Goal: Information Seeking & Learning: Learn about a topic

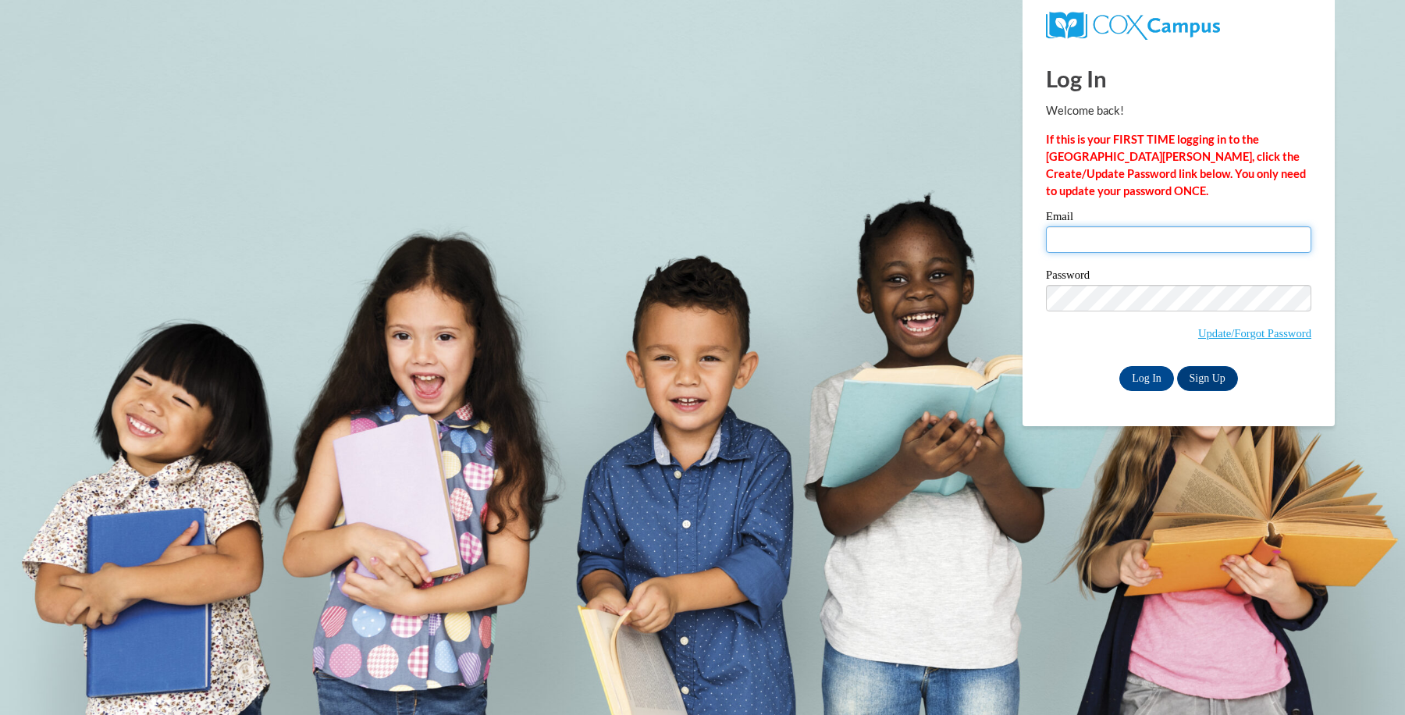
click at [1120, 237] on input "Email" at bounding box center [1178, 239] width 265 height 27
type input "kejack6292@ung.edu"
click at [1146, 381] on input "Log In" at bounding box center [1147, 378] width 55 height 25
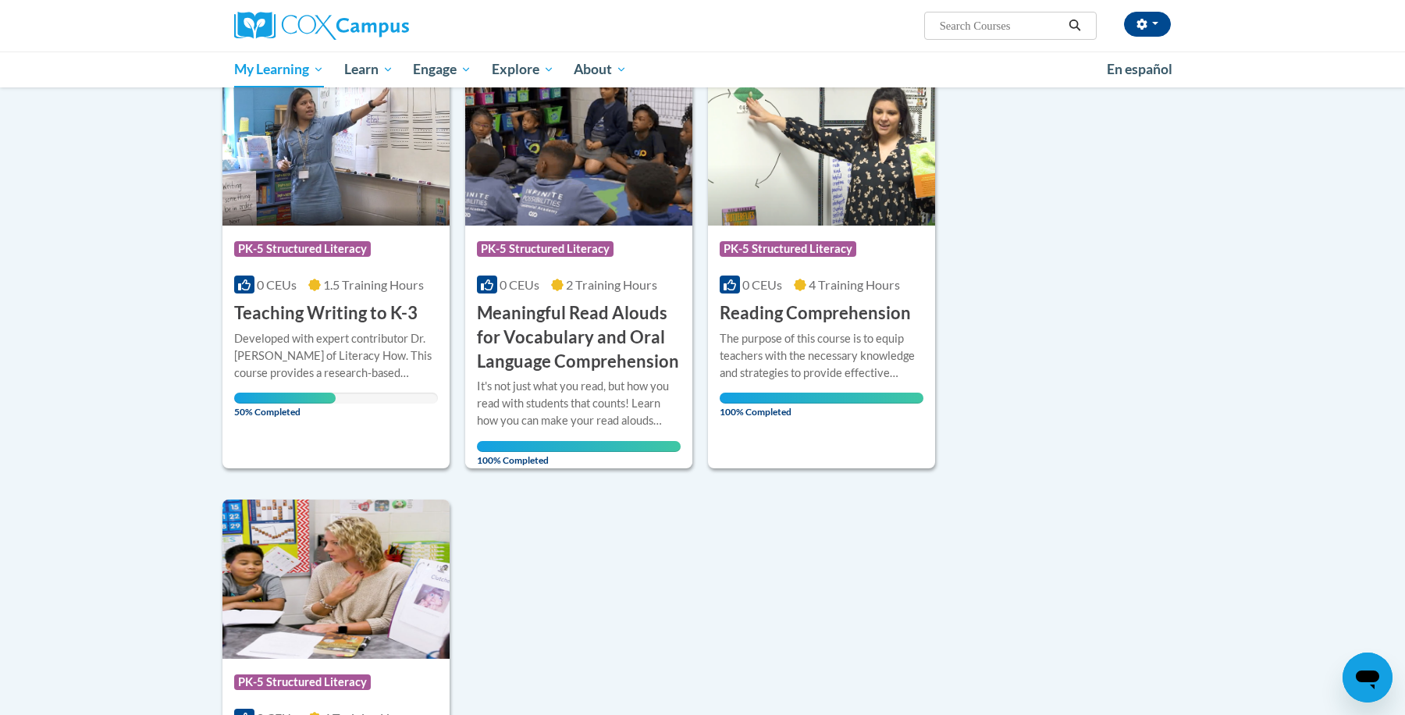
scroll to position [206, 0]
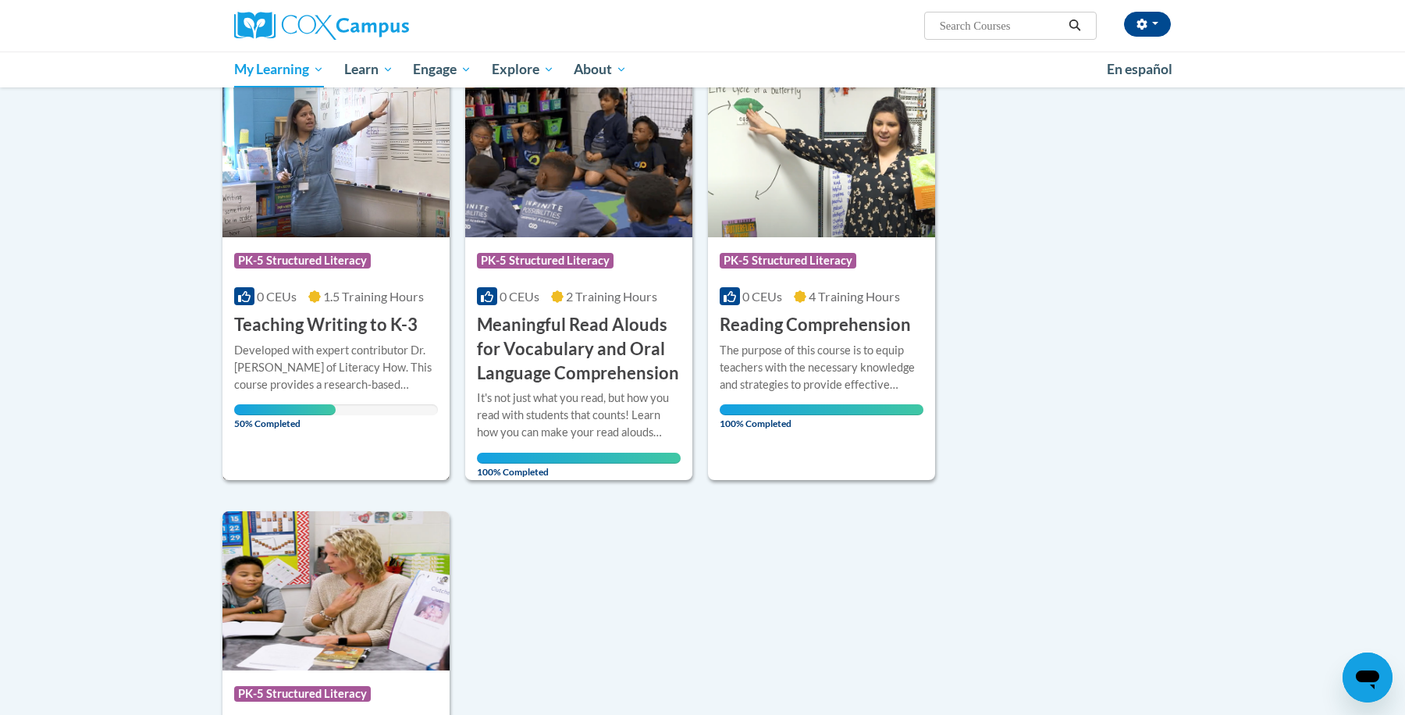
click at [337, 363] on div "Developed with expert contributor Dr. Margie Gillis of Literacy How. This cours…" at bounding box center [336, 368] width 204 height 52
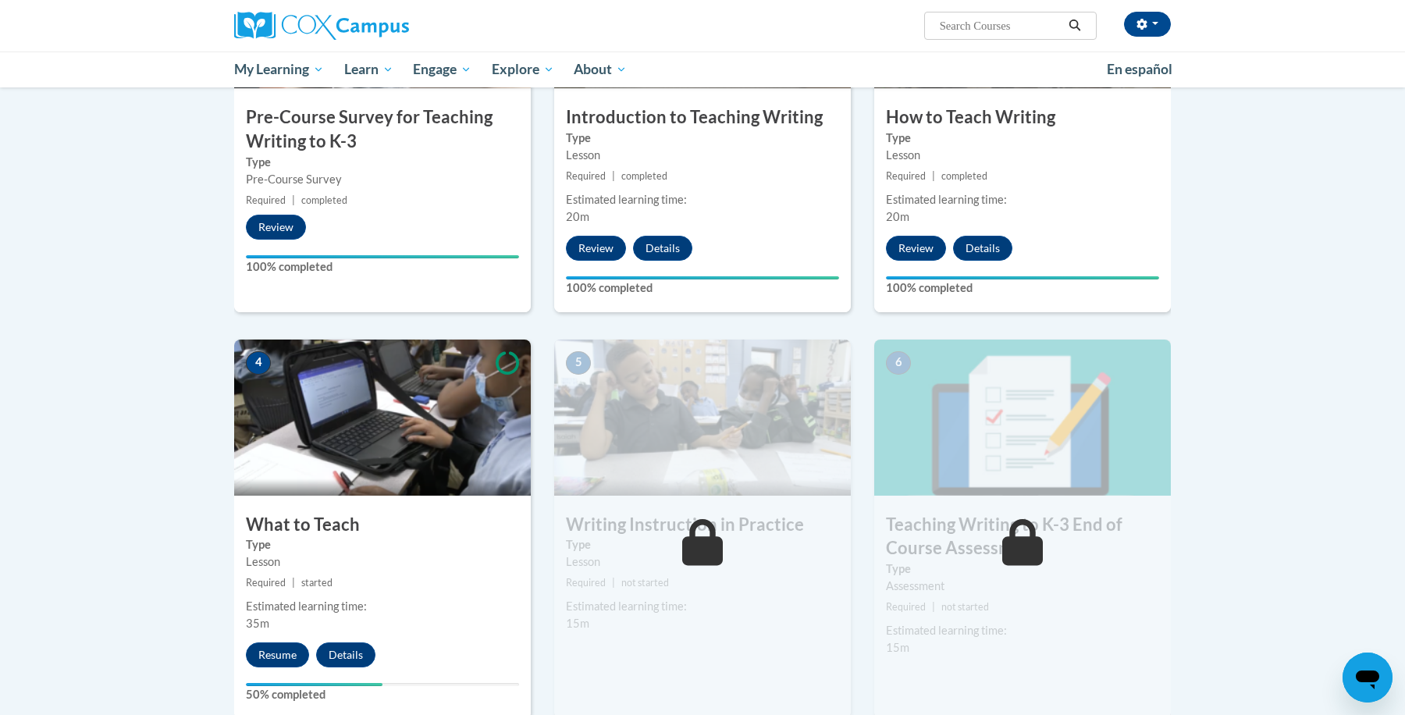
scroll to position [479, 0]
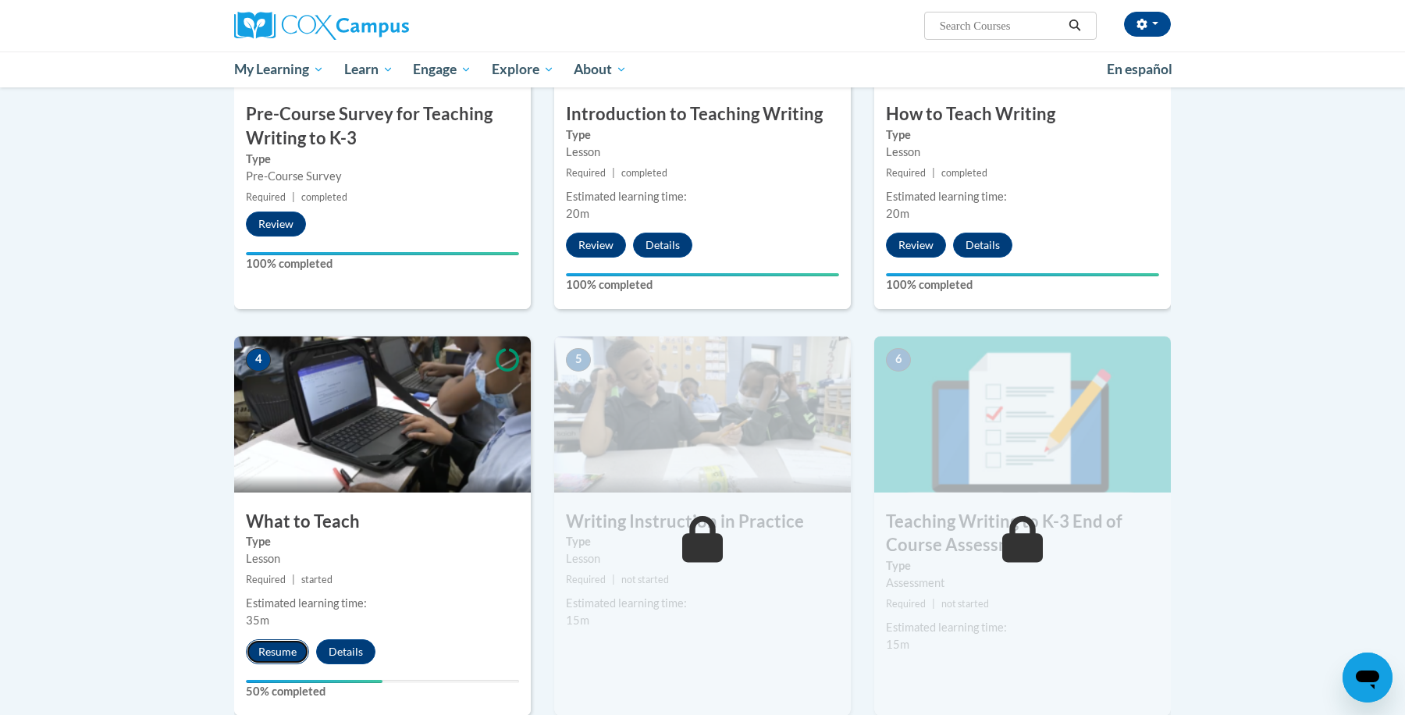
click at [265, 663] on button "Resume" at bounding box center [277, 651] width 63 height 25
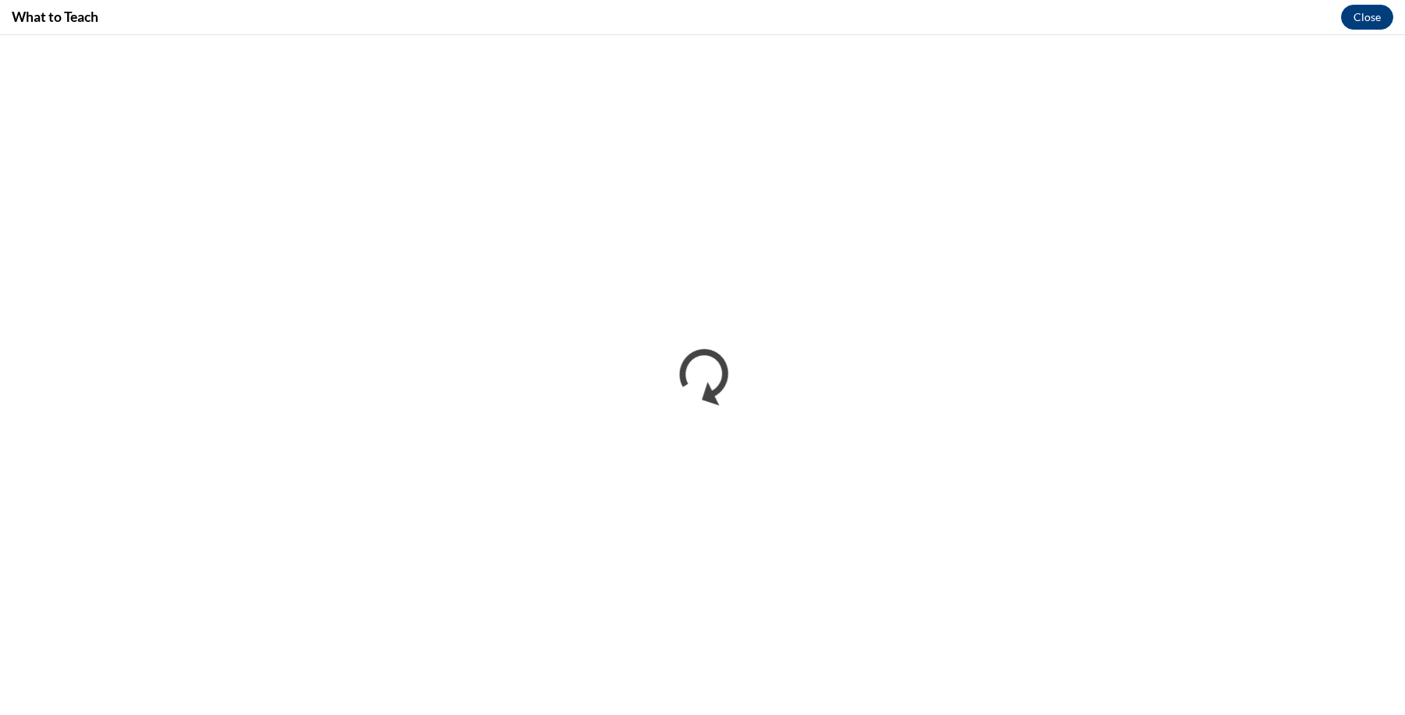
scroll to position [0, 0]
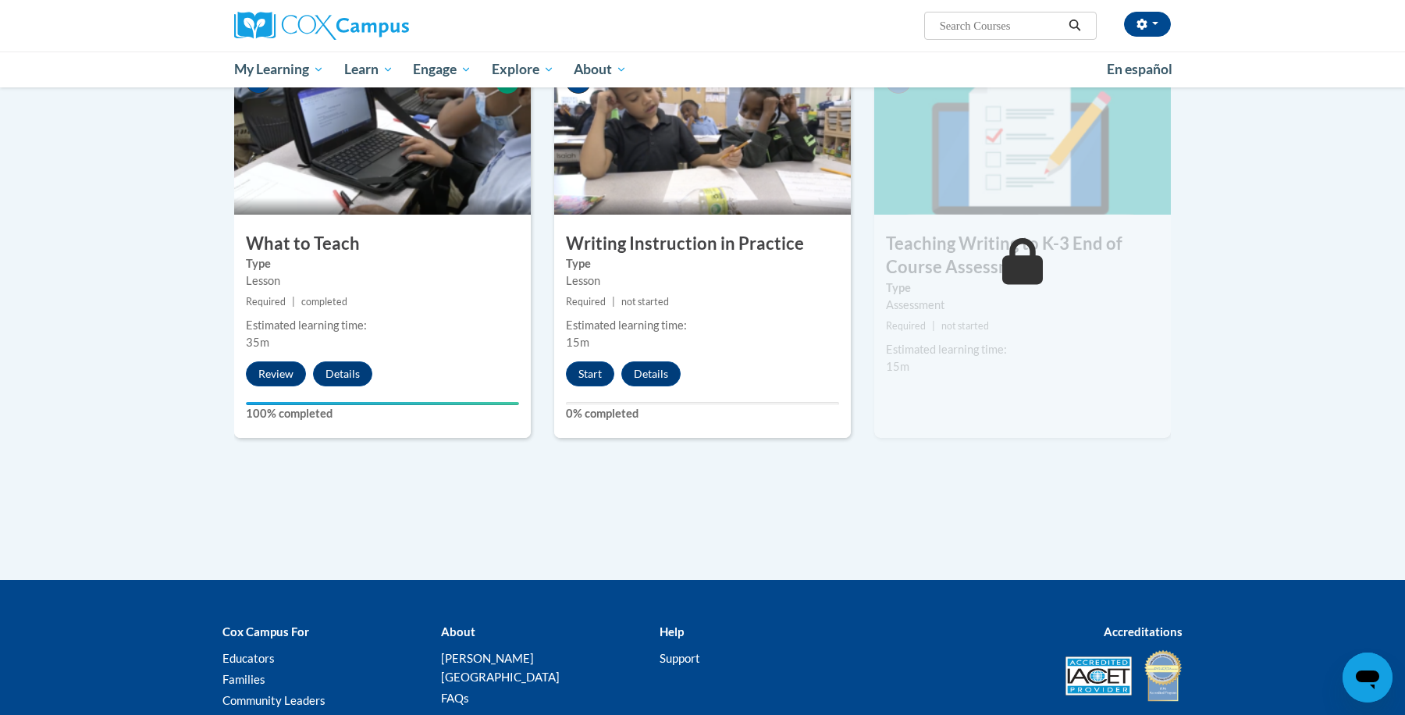
scroll to position [758, 0]
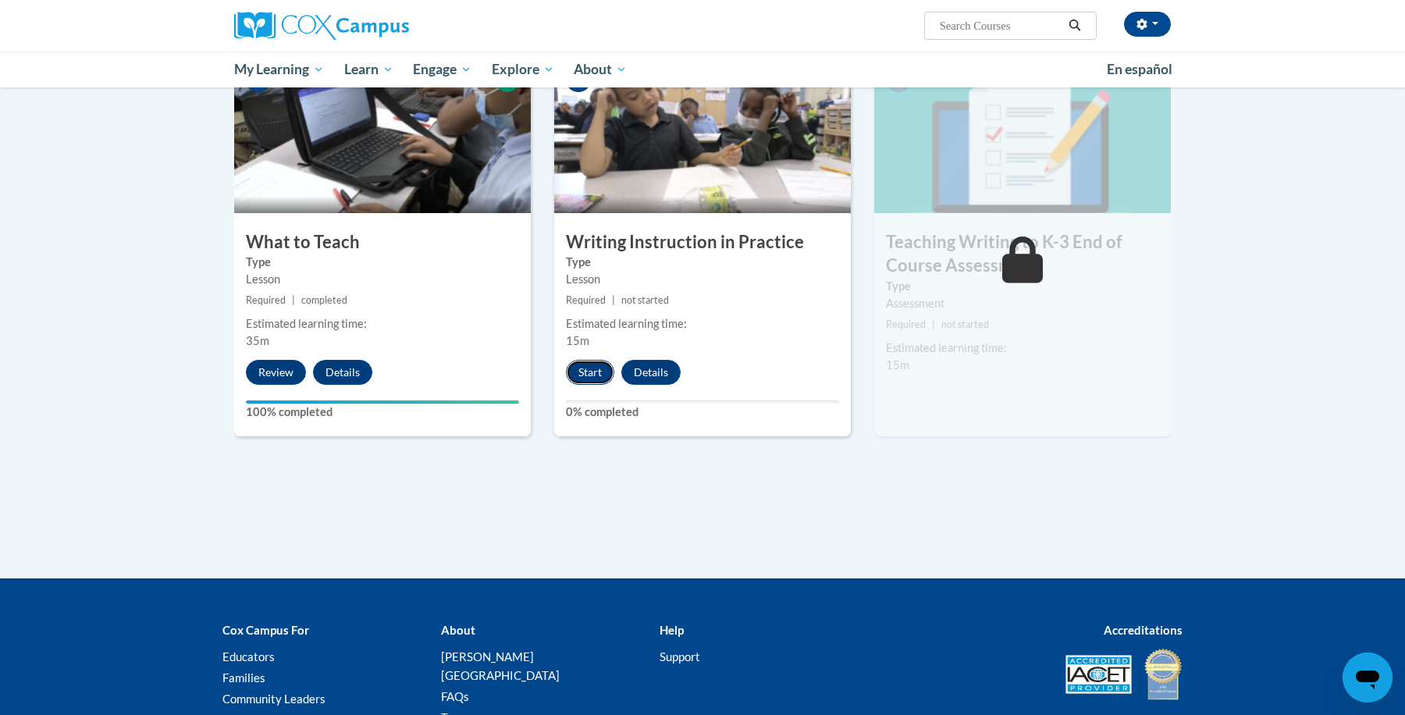
click at [595, 376] on button "Start" at bounding box center [590, 372] width 48 height 25
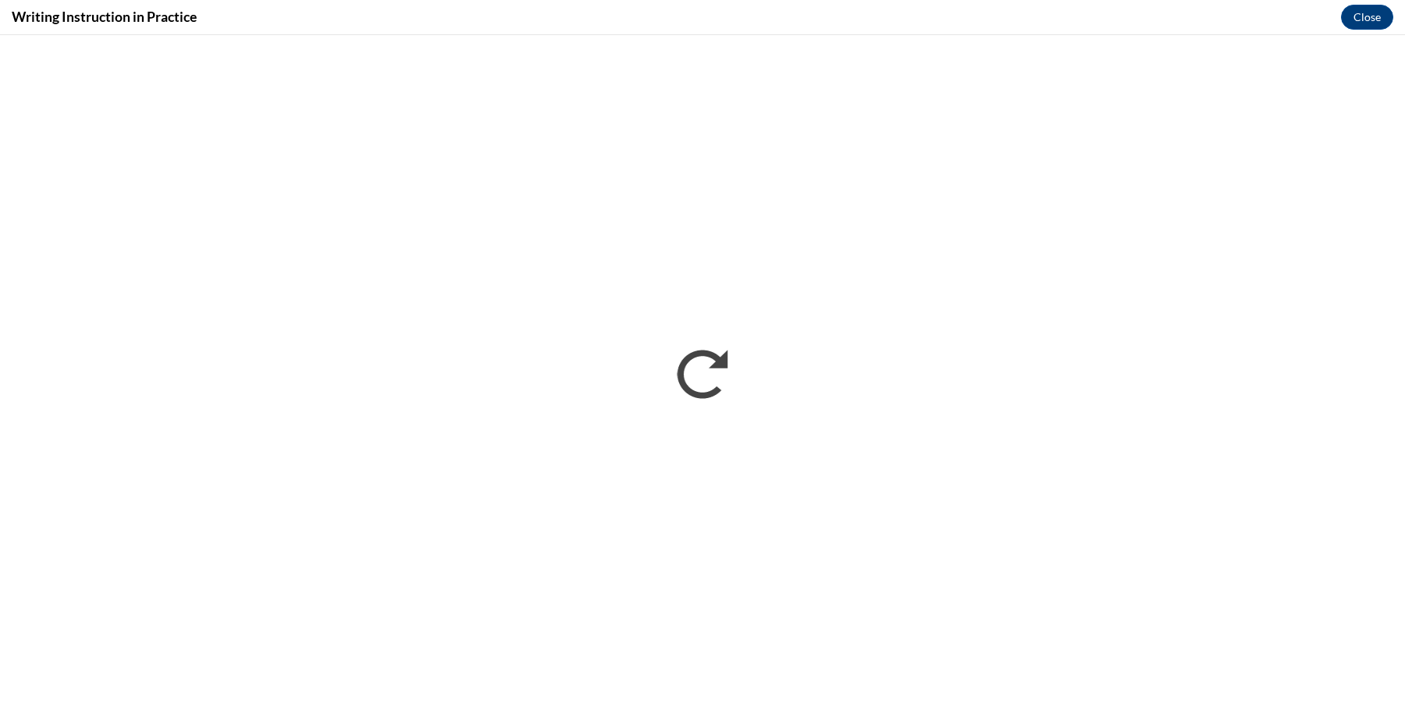
scroll to position [0, 0]
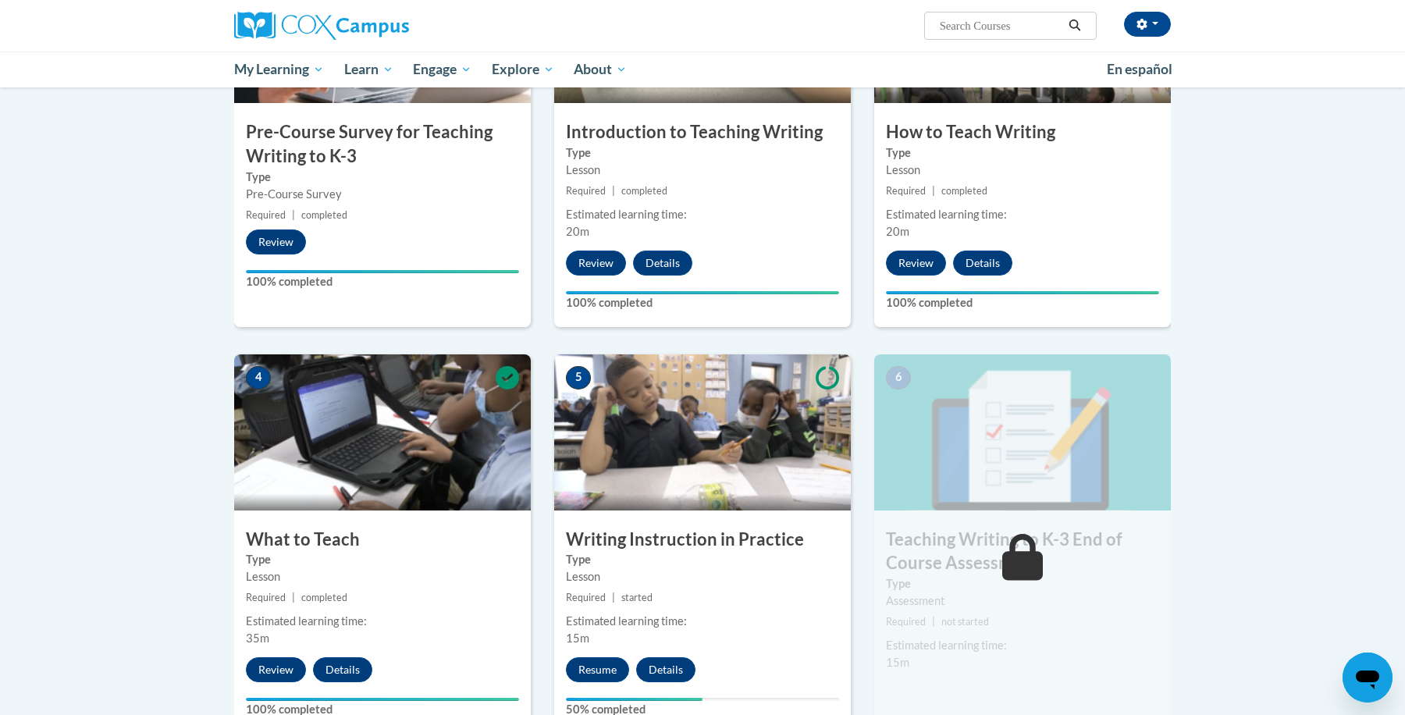
scroll to position [878, 0]
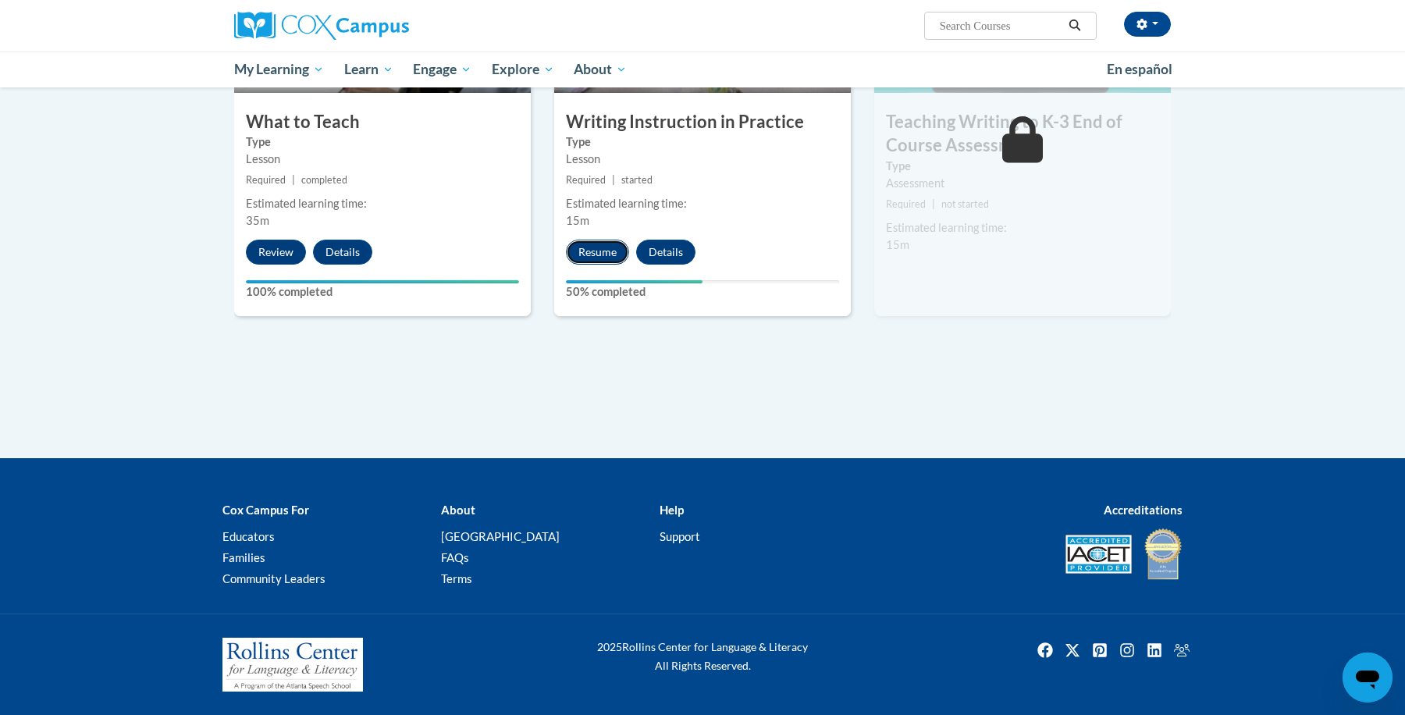
click at [600, 255] on button "Resume" at bounding box center [597, 252] width 63 height 25
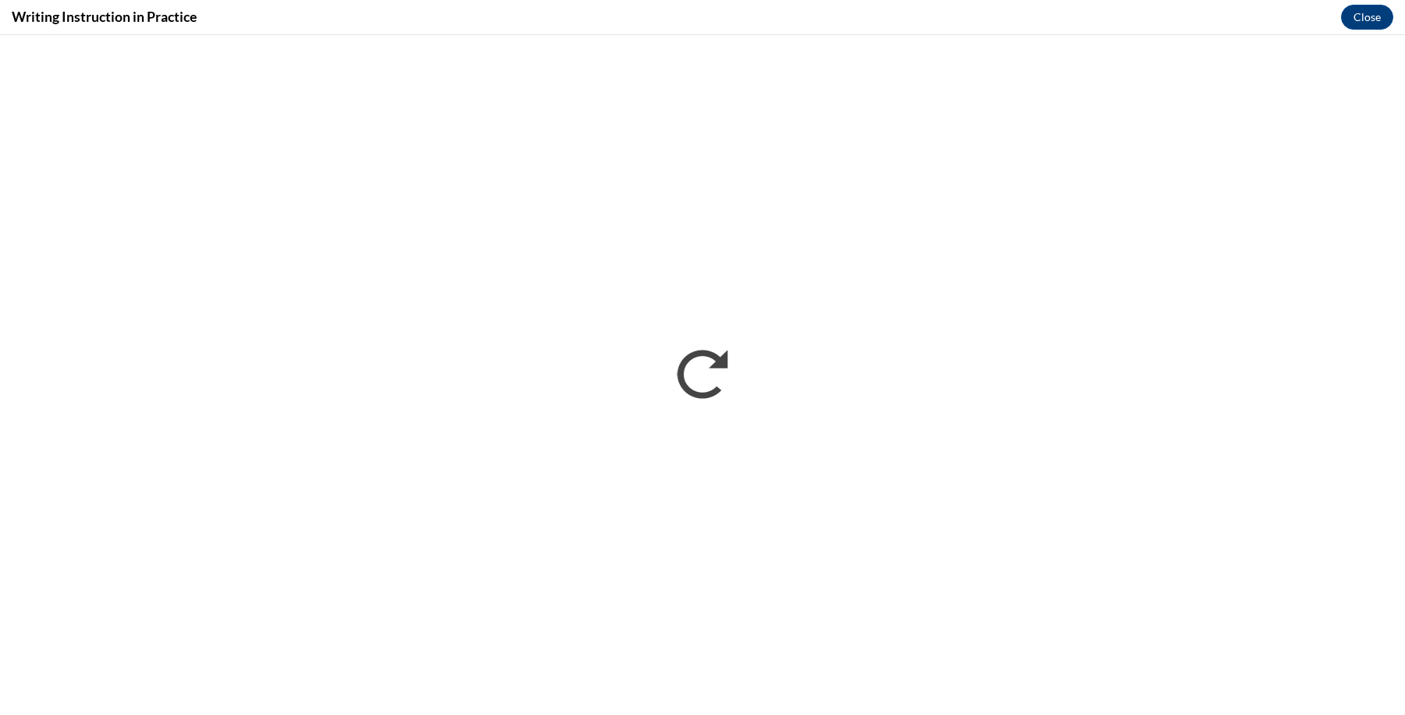
scroll to position [0, 0]
